Goal: Task Accomplishment & Management: Manage account settings

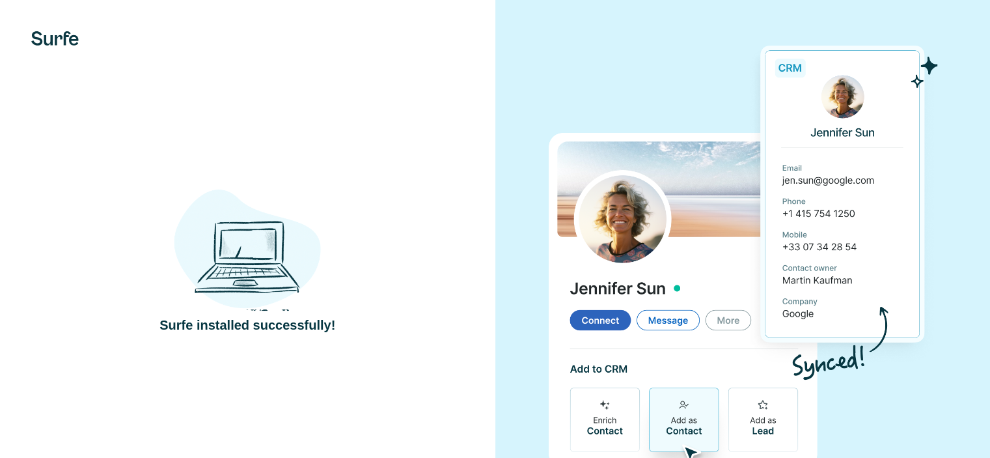
click at [582, 68] on img at bounding box center [742, 253] width 389 height 435
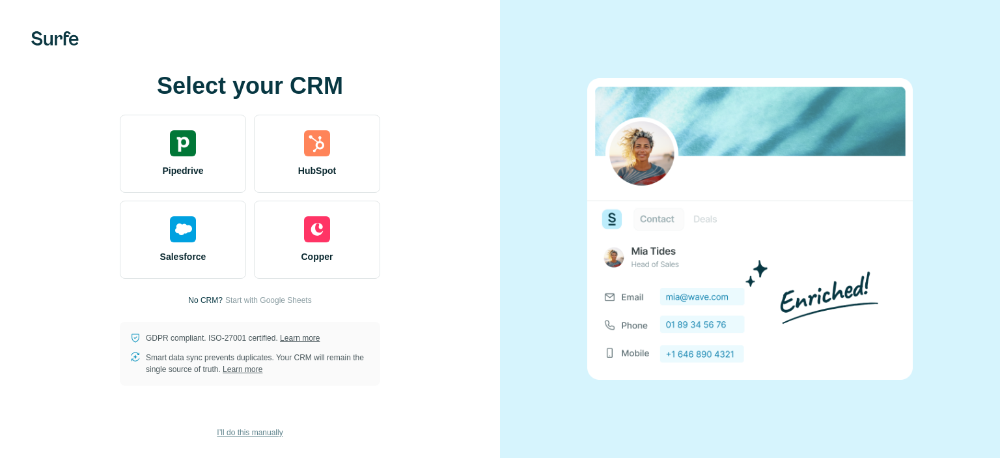
click at [269, 434] on span "I’ll do this manually" at bounding box center [250, 432] width 66 height 12
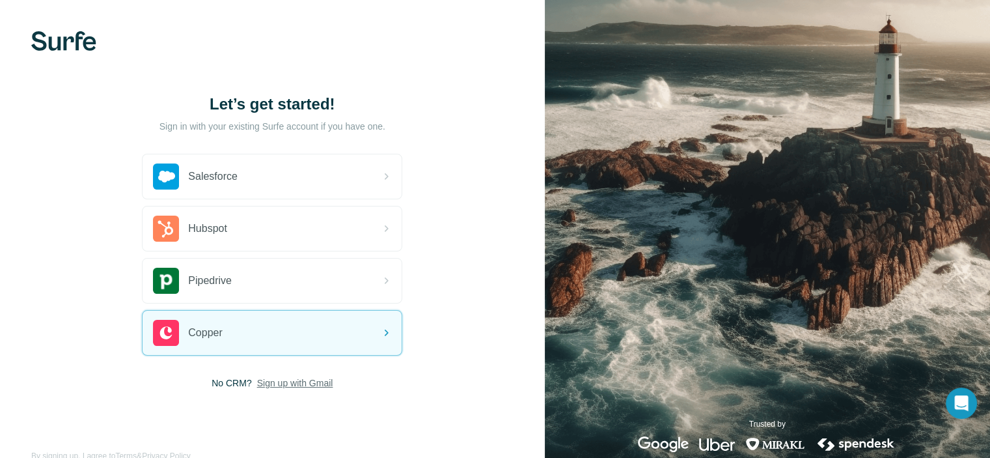
click at [292, 382] on span "Sign up with Gmail" at bounding box center [295, 382] width 76 height 13
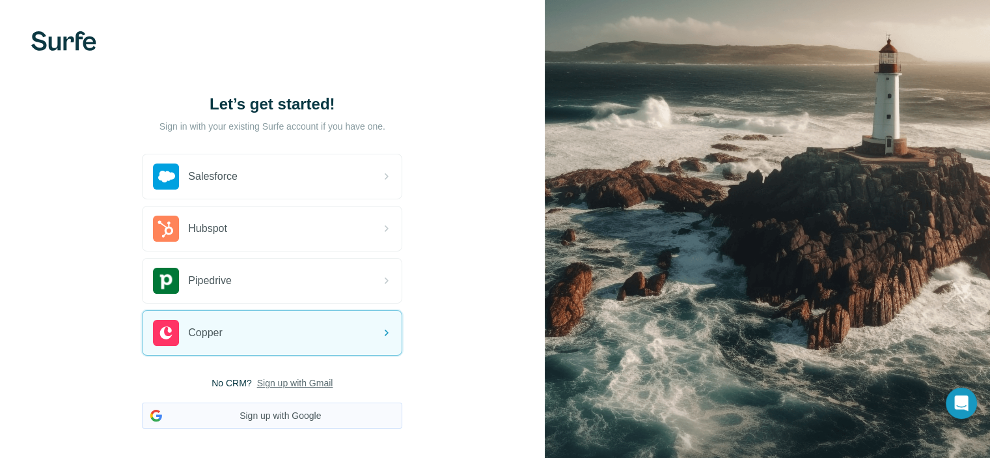
click at [296, 412] on button "Sign up with Google" at bounding box center [272, 415] width 260 height 26
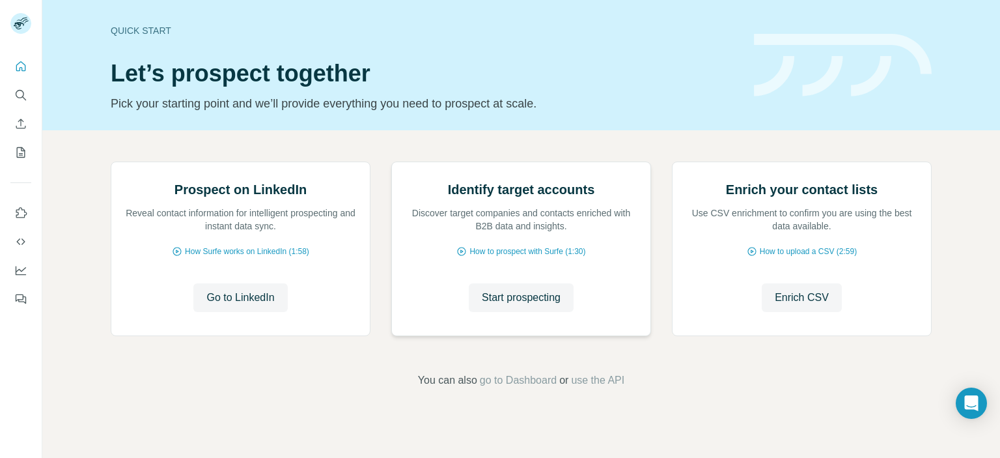
scroll to position [65, 0]
click at [16, 97] on icon "Search" at bounding box center [20, 95] width 13 height 13
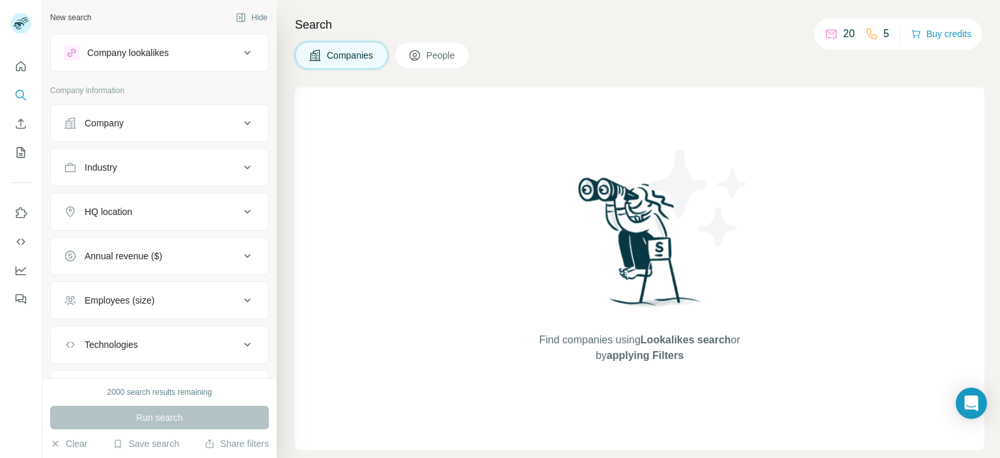
click at [240, 126] on icon at bounding box center [248, 123] width 16 height 16
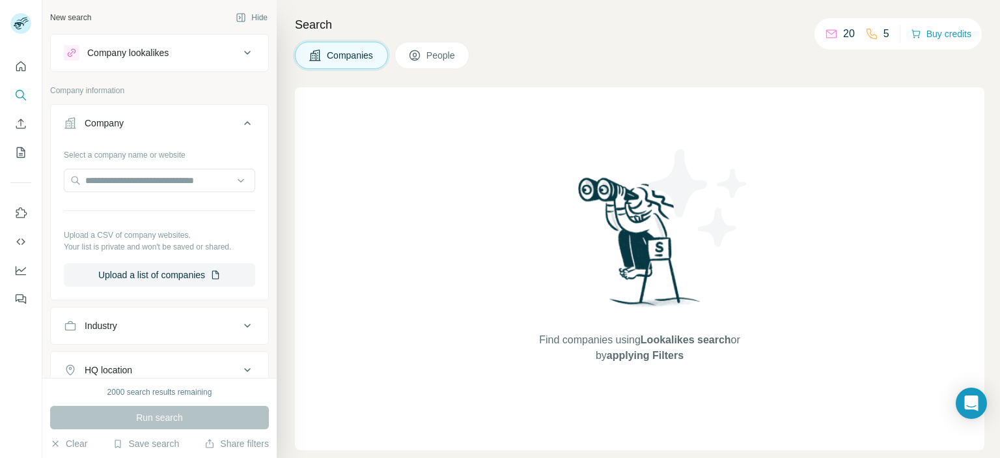
click at [240, 126] on icon at bounding box center [248, 123] width 16 height 16
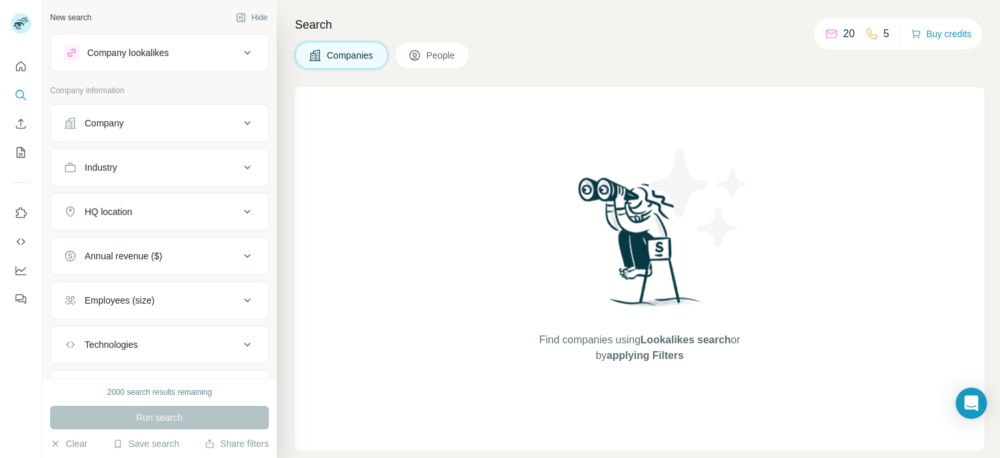
click at [211, 175] on button "Industry" at bounding box center [159, 167] width 217 height 31
click at [240, 173] on icon at bounding box center [248, 168] width 16 height 16
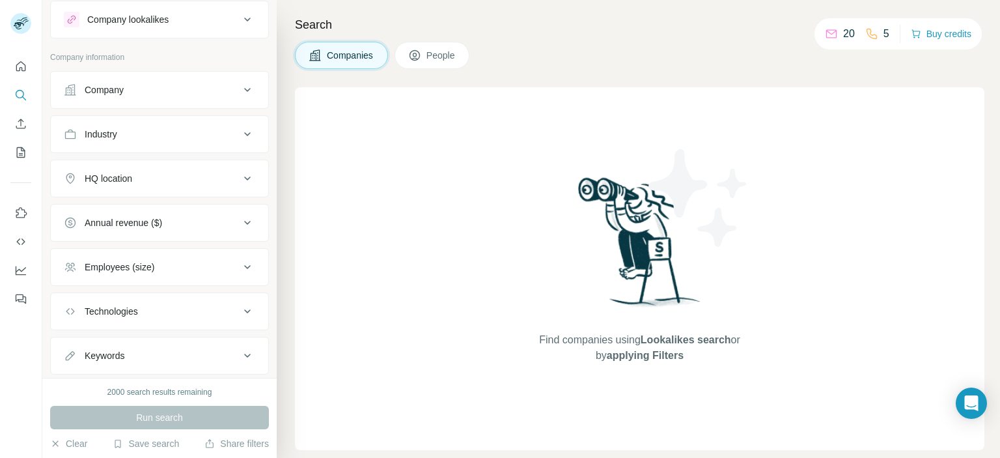
scroll to position [64, 0]
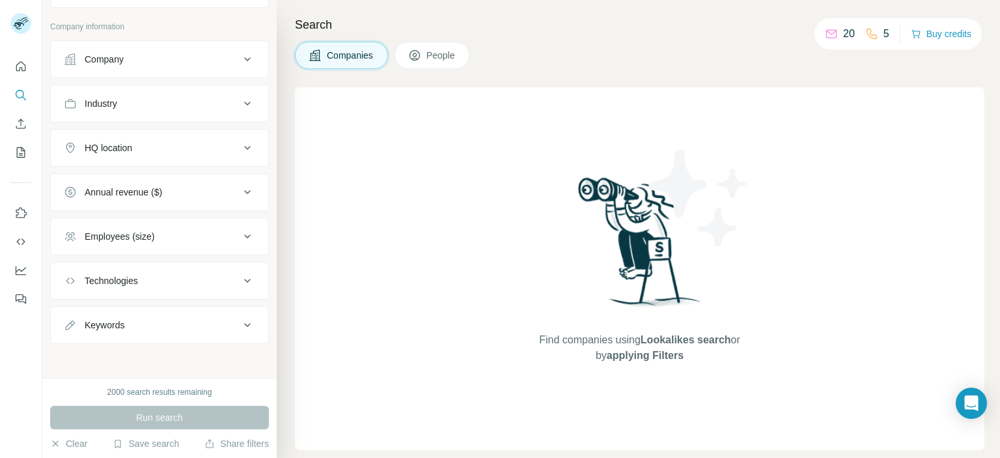
click at [227, 283] on div "Technologies" at bounding box center [152, 280] width 176 height 13
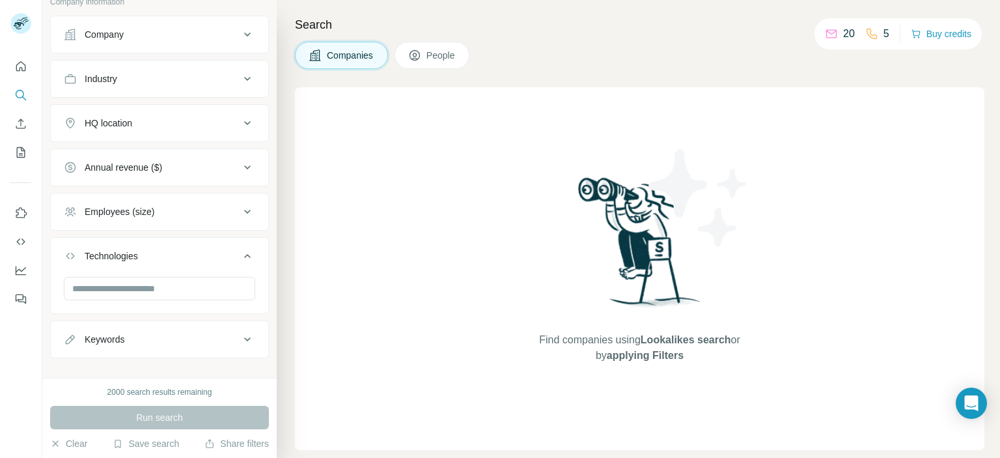
scroll to position [103, 0]
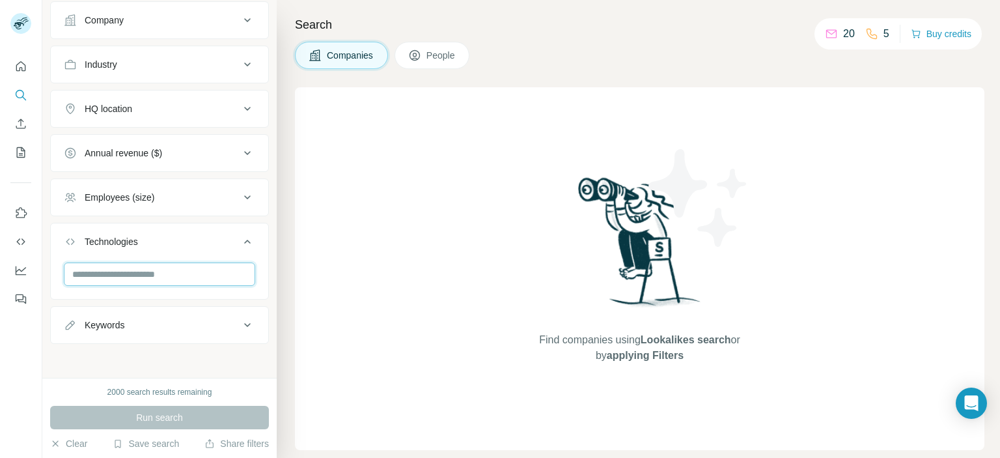
click at [169, 271] on input "text" at bounding box center [159, 273] width 191 height 23
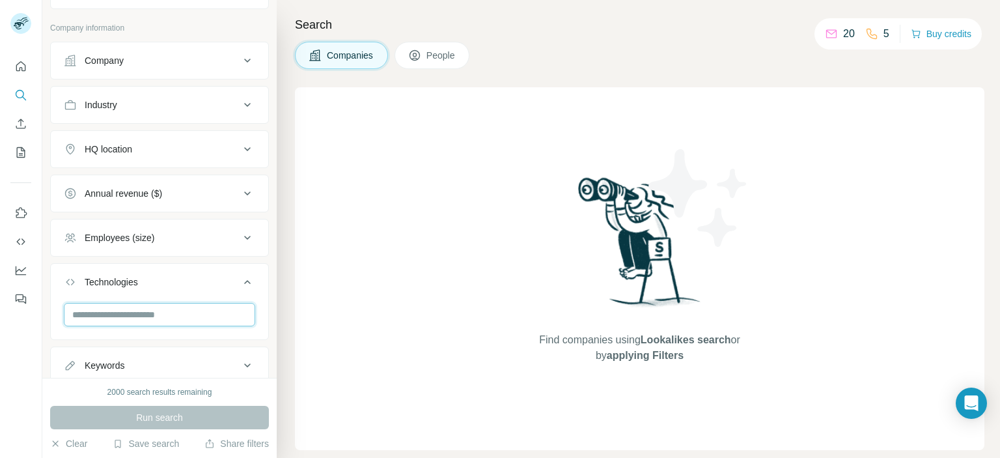
scroll to position [0, 0]
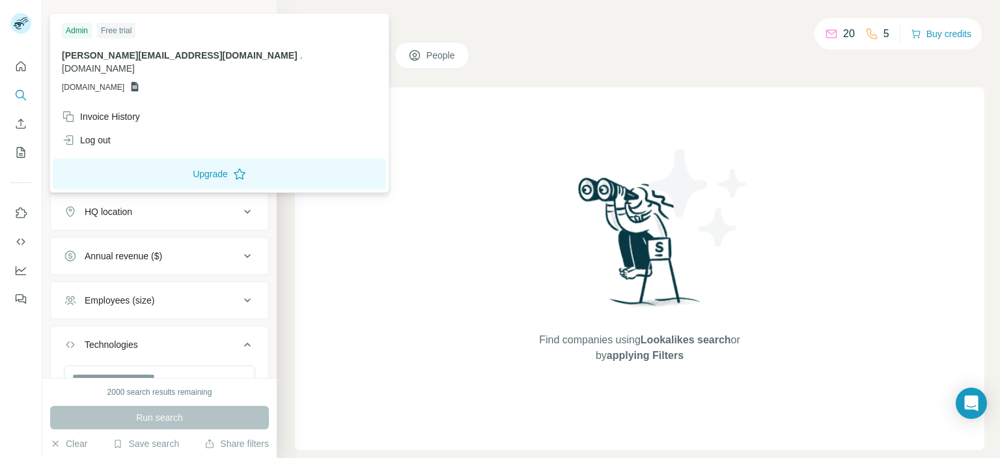
click at [18, 20] on icon at bounding box center [21, 20] width 11 height 4
click at [20, 27] on rect at bounding box center [20, 23] width 21 height 21
click at [18, 29] on rect at bounding box center [20, 23] width 21 height 21
click at [550, 201] on div "Find companies using Lookalikes search or by applying Filters" at bounding box center [640, 268] width 234 height 363
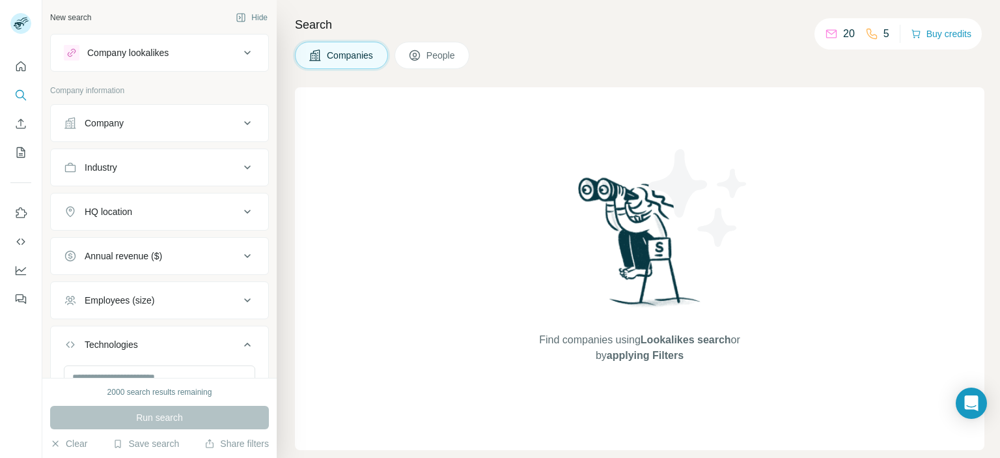
click at [219, 59] on div "Company lookalikes" at bounding box center [152, 53] width 176 height 16
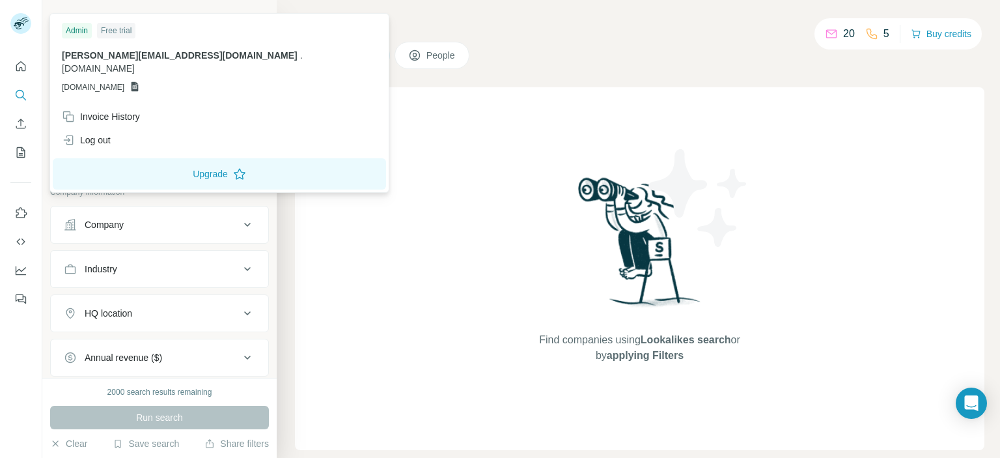
click at [26, 20] on icon at bounding box center [24, 20] width 7 height 3
click at [26, 71] on icon "Quick start" at bounding box center [20, 66] width 13 height 13
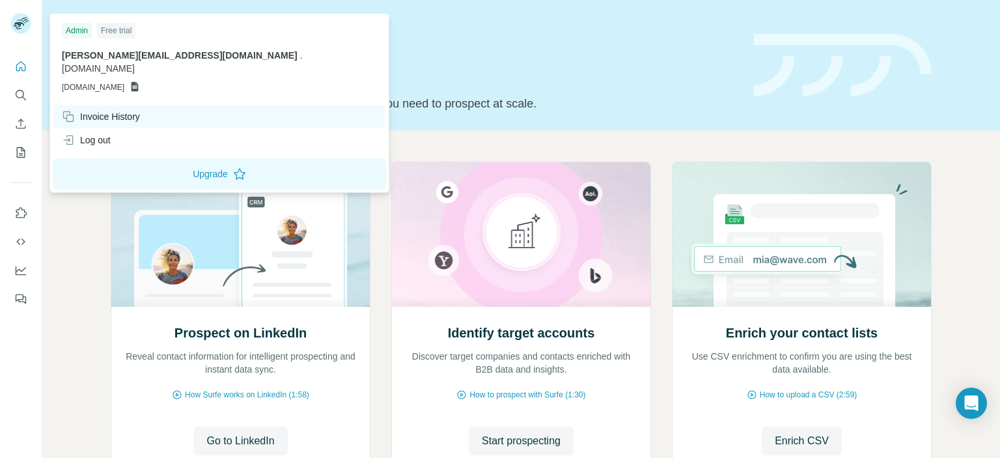
click at [117, 110] on div "Invoice History" at bounding box center [101, 116] width 78 height 13
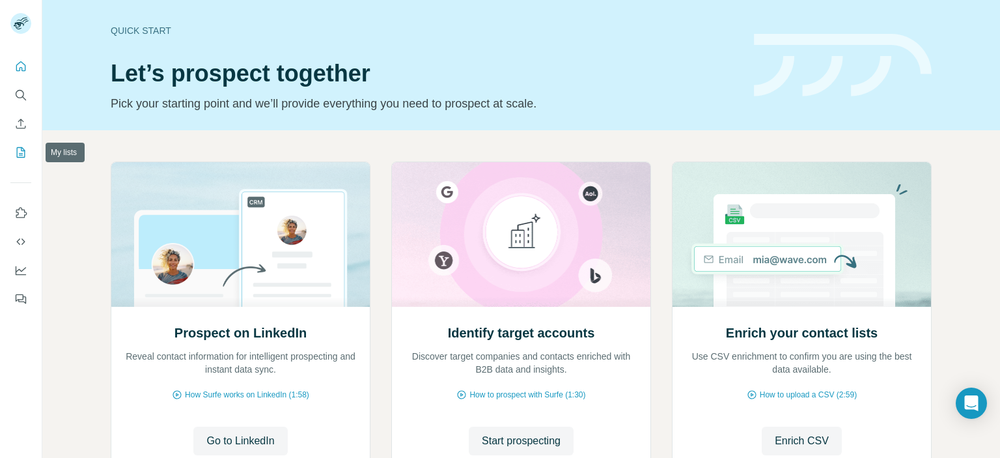
click at [23, 154] on icon "My lists" at bounding box center [20, 152] width 13 height 13
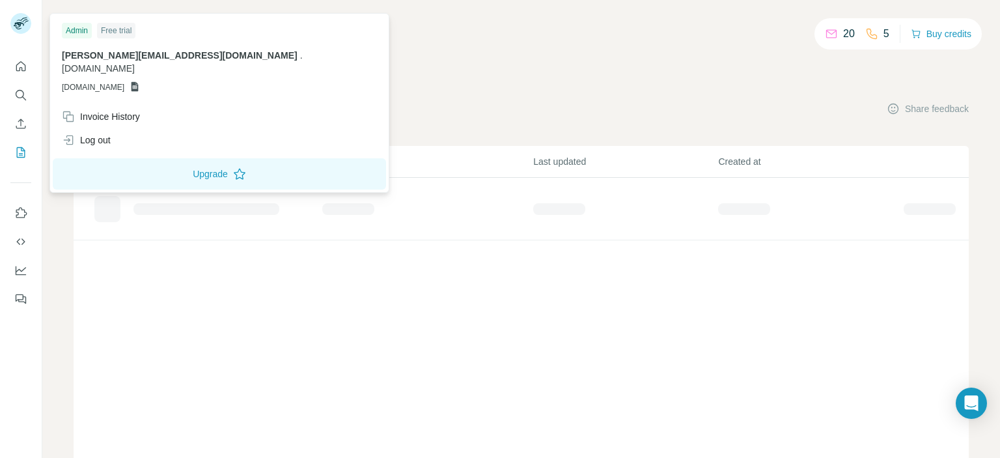
click at [26, 29] on rect at bounding box center [20, 23] width 21 height 21
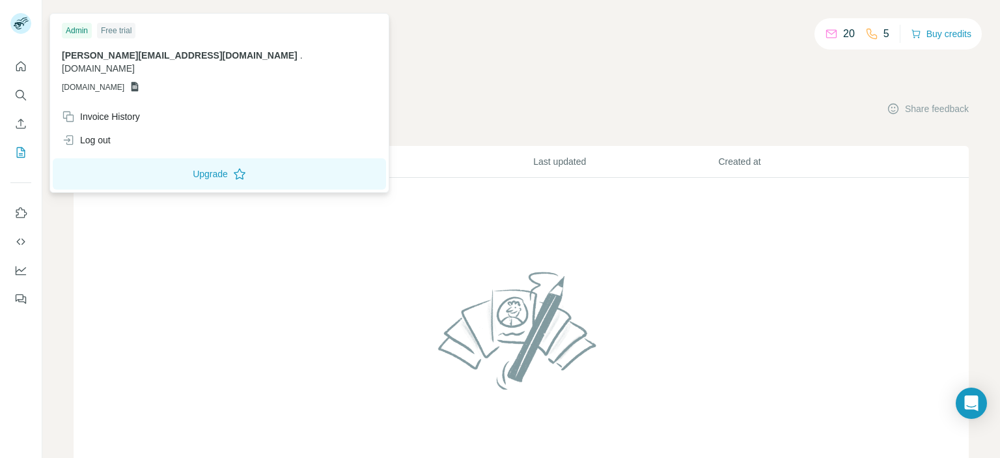
drag, startPoint x: 604, startPoint y: 106, endPoint x: 648, endPoint y: 98, distance: 45.1
click at [620, 102] on div "My lists Companies People Share feedback" at bounding box center [521, 108] width 895 height 27
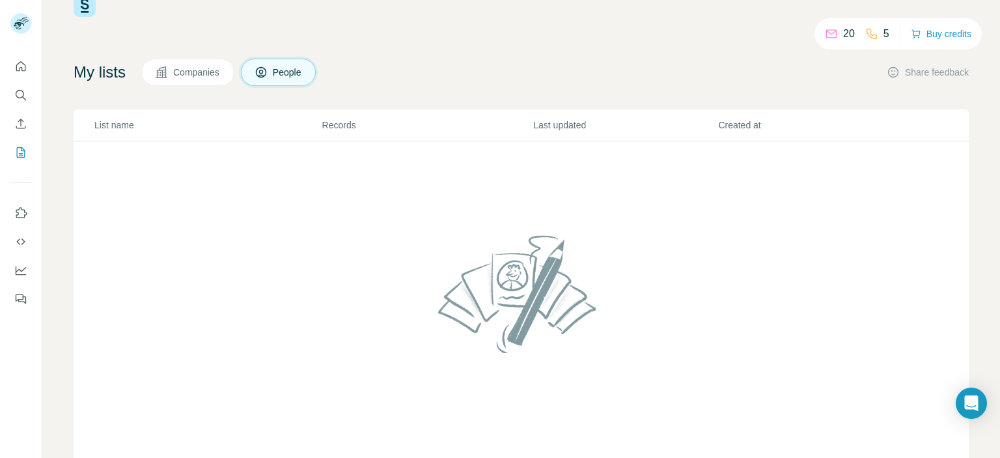
scroll to position [70, 0]
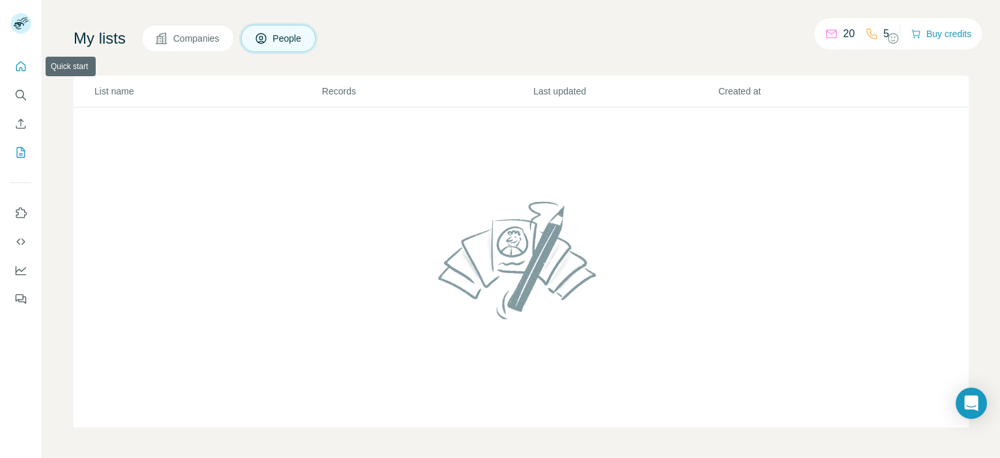
click at [18, 72] on icon "Quick start" at bounding box center [20, 66] width 13 height 13
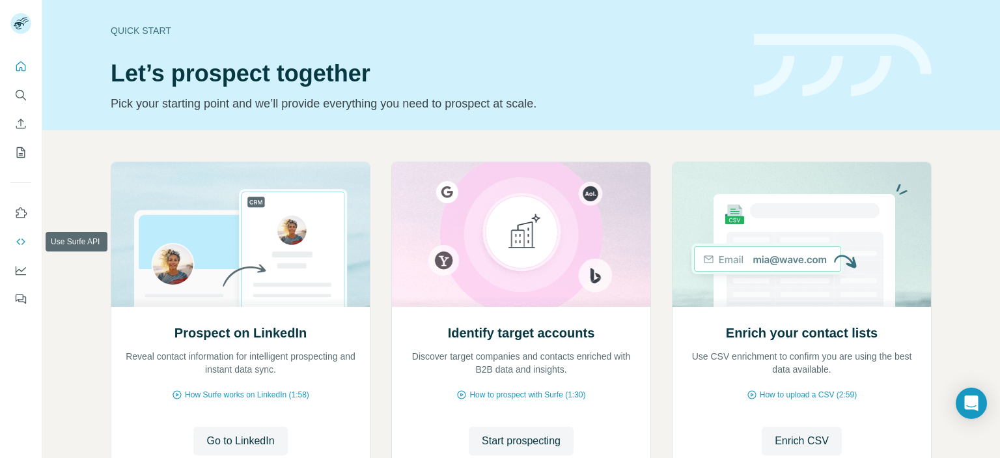
click at [22, 238] on icon "Use Surfe API" at bounding box center [20, 241] width 13 height 13
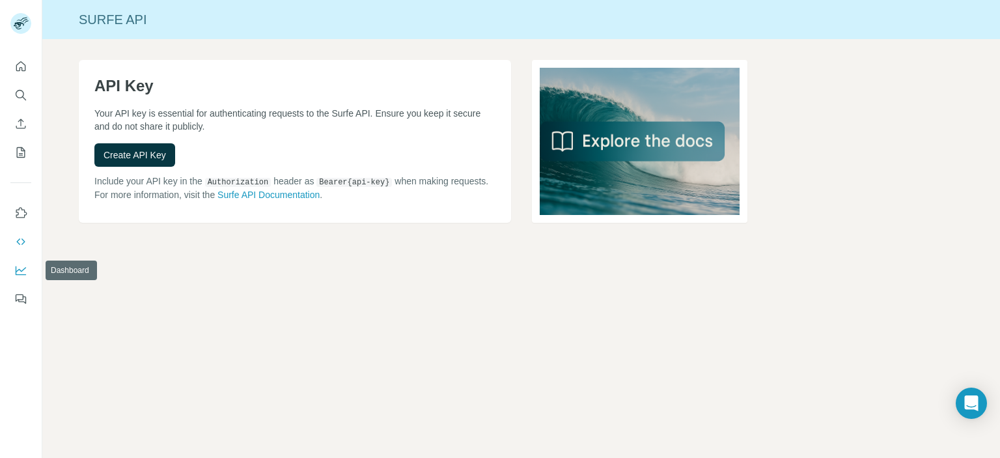
click at [25, 272] on icon "Dashboard" at bounding box center [20, 270] width 13 height 13
click at [19, 73] on button "Quick start" at bounding box center [20, 66] width 21 height 23
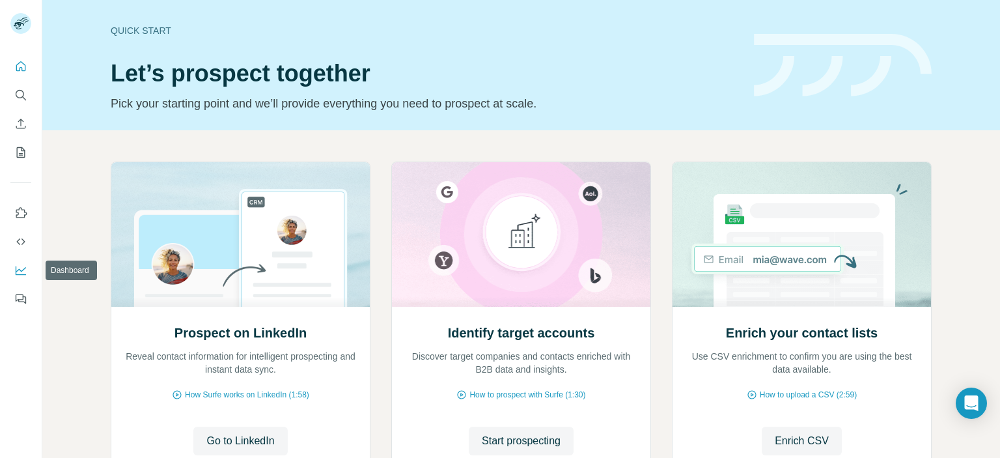
click at [21, 270] on icon "Dashboard" at bounding box center [21, 269] width 10 height 5
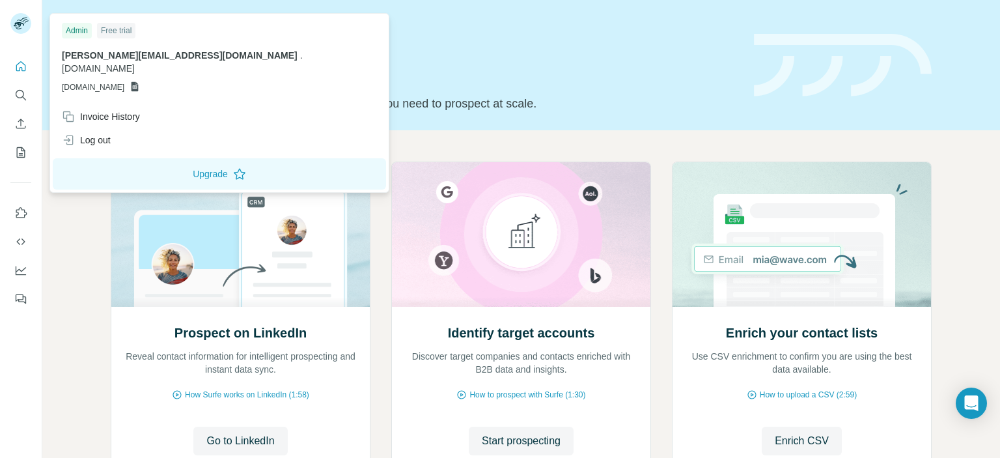
click at [117, 81] on span "GSHEETSGRINTEQ.COM" at bounding box center [93, 87] width 62 height 12
click at [135, 63] on span "grinteq.com" at bounding box center [98, 68] width 73 height 10
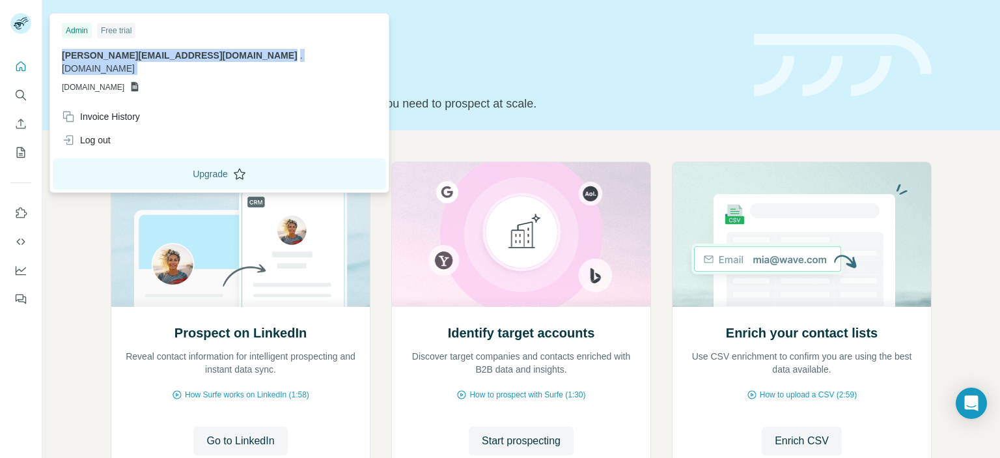
click at [125, 159] on button "Upgrade" at bounding box center [219, 173] width 333 height 31
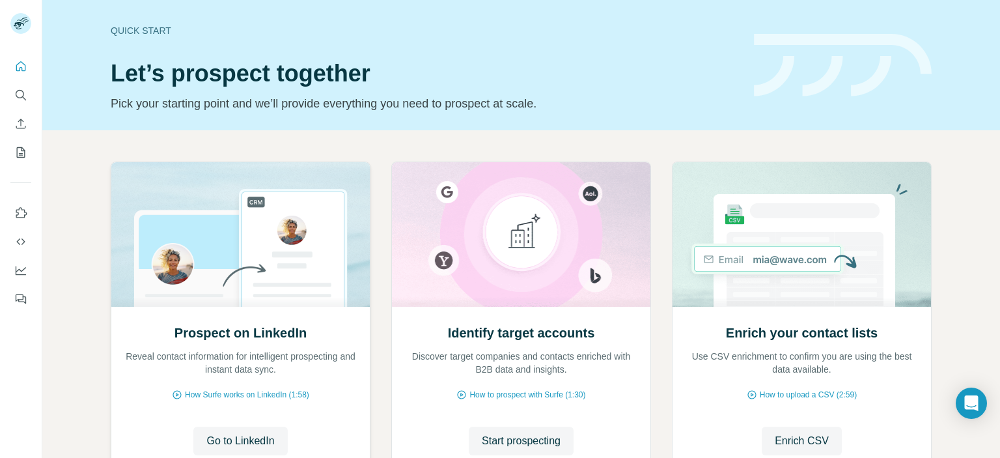
scroll to position [104, 0]
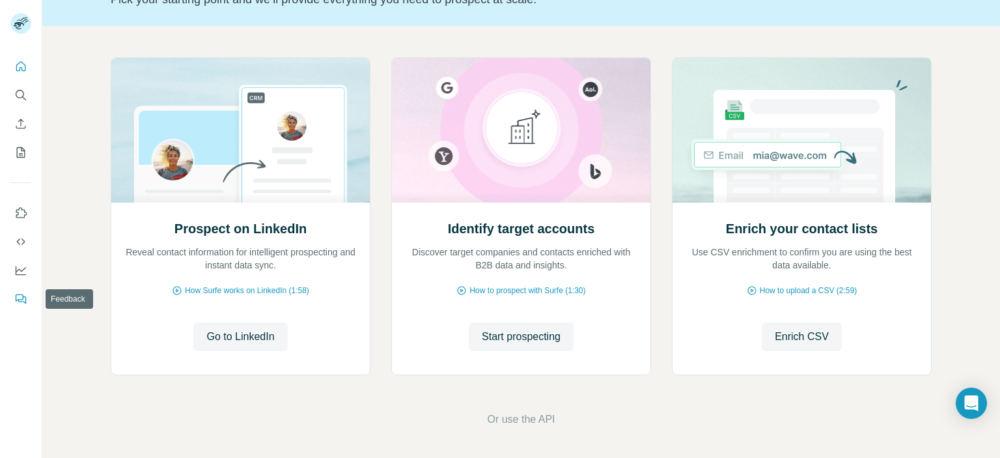
click at [21, 298] on icon "Feedback" at bounding box center [20, 298] width 13 height 13
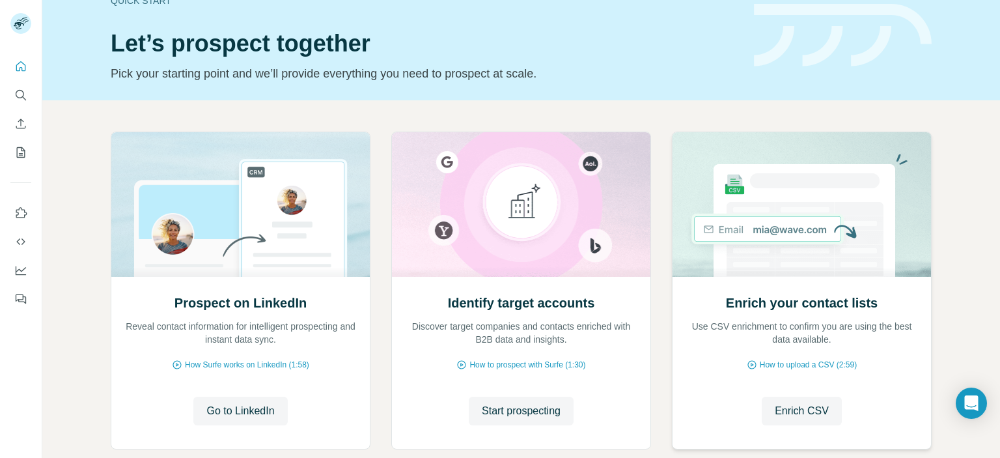
scroll to position [0, 0]
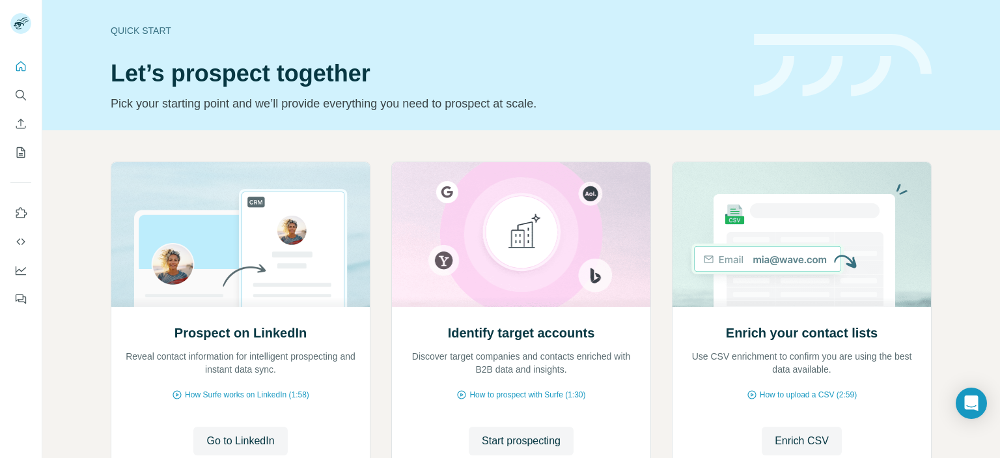
click at [430, 93] on div "Quick start Let’s prospect together Pick your starting point and we’ll provide …" at bounding box center [425, 65] width 628 height 95
click at [555, 104] on p "Pick your starting point and we’ll provide everything you need to prospect at s…" at bounding box center [425, 103] width 628 height 18
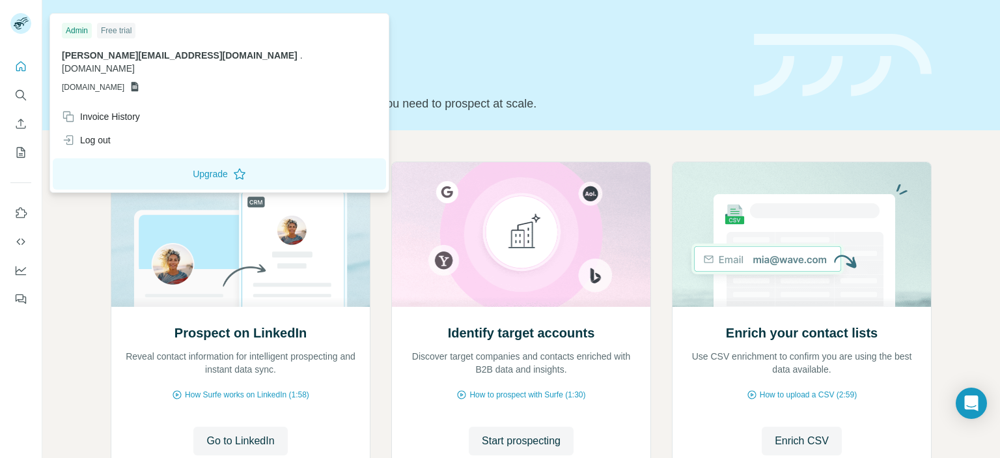
click at [31, 21] on div at bounding box center [23, 25] width 38 height 43
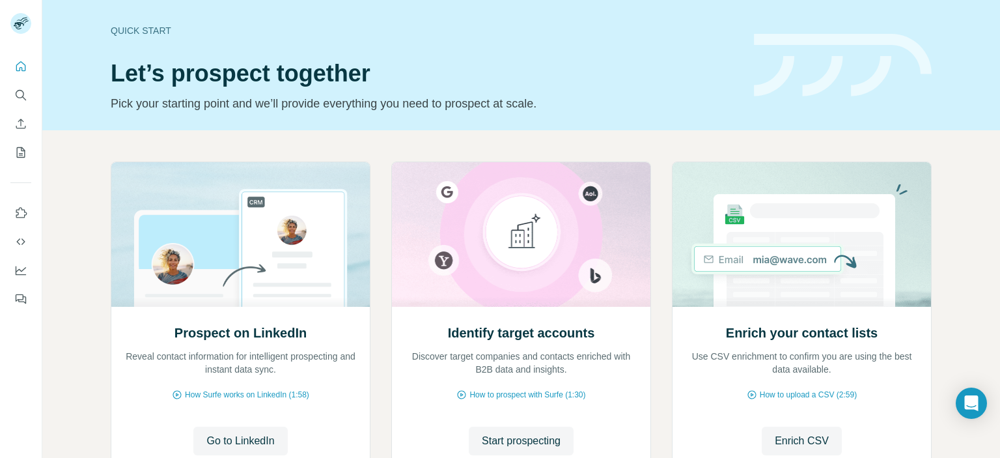
click at [23, 20] on rect at bounding box center [20, 23] width 21 height 21
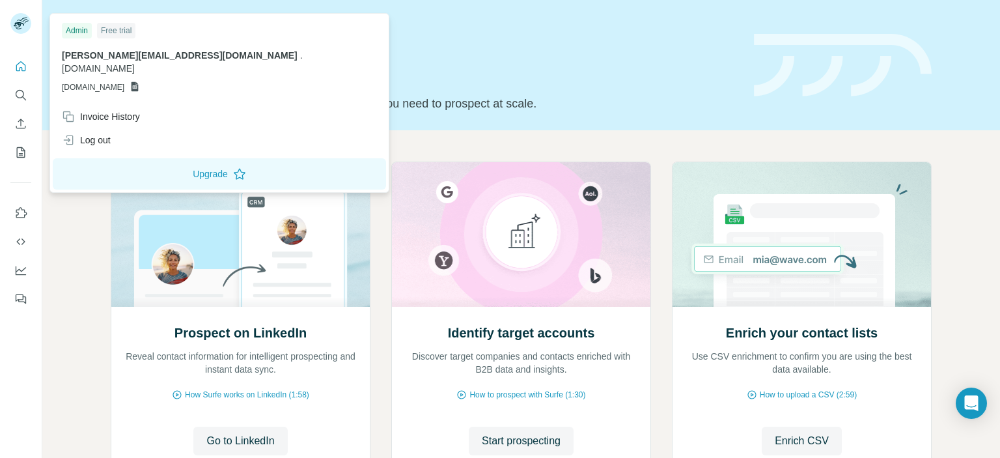
click at [139, 82] on icon at bounding box center [135, 87] width 7 height 10
click at [130, 58] on span "victor.b@grinteq.com" at bounding box center [180, 55] width 236 height 10
click at [98, 81] on span "GSHEETSGRINTEQ.COM" at bounding box center [93, 87] width 62 height 12
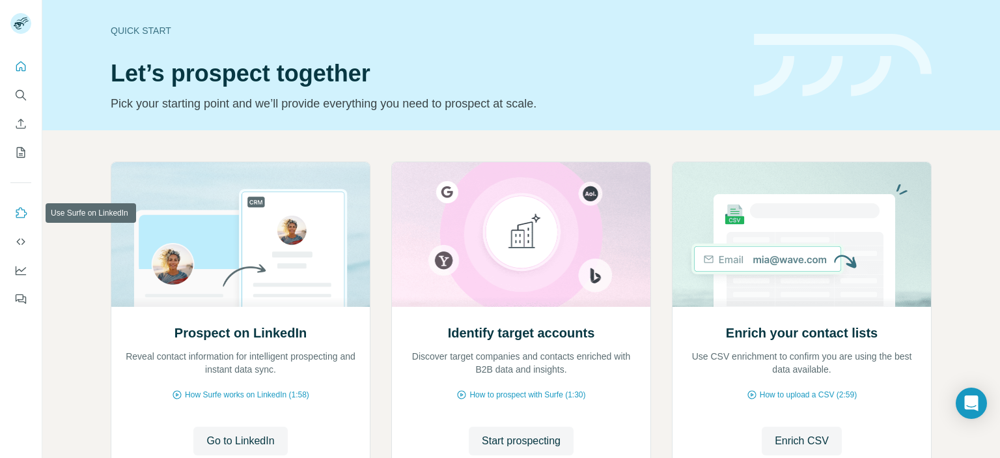
click at [21, 216] on icon "Use Surfe on LinkedIn" at bounding box center [20, 212] width 13 height 13
drag, startPoint x: 137, startPoint y: 31, endPoint x: 23, endPoint y: 33, distance: 114.0
click at [136, 31] on div "Quick start" at bounding box center [425, 30] width 628 height 13
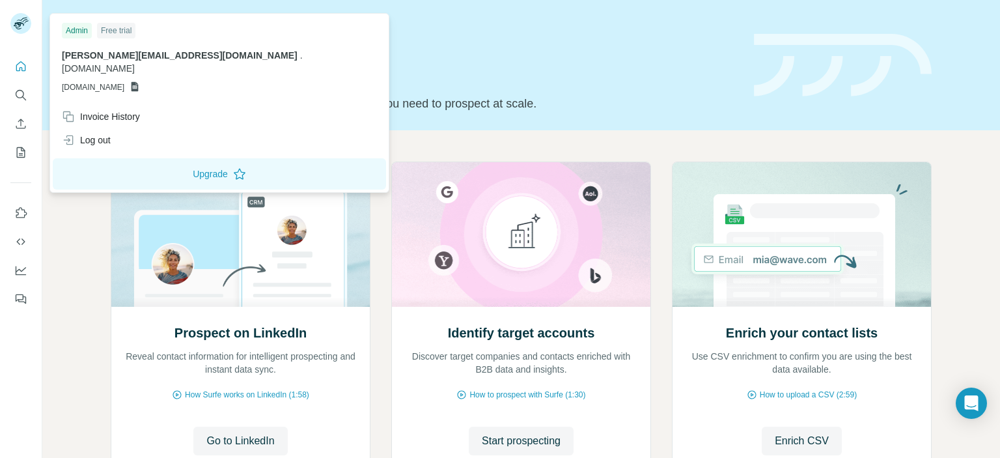
click at [28, 25] on rect at bounding box center [20, 23] width 21 height 21
click at [29, 20] on rect at bounding box center [20, 23] width 21 height 21
click at [70, 28] on div "Admin" at bounding box center [77, 31] width 30 height 16
click at [79, 31] on div "Admin" at bounding box center [77, 31] width 30 height 16
